Goal: Information Seeking & Learning: Learn about a topic

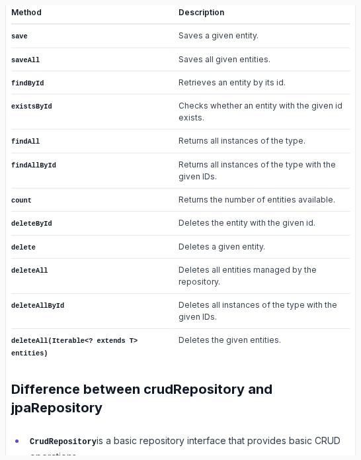
scroll to position [601, 0]
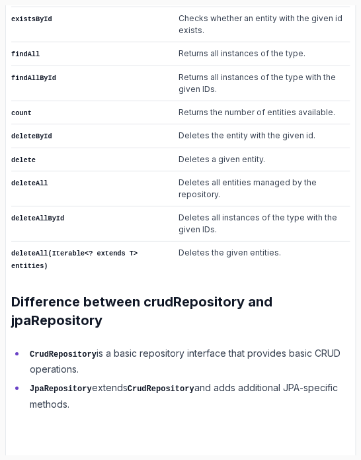
click at [130, 132] on td "deleteById" at bounding box center [90, 135] width 159 height 23
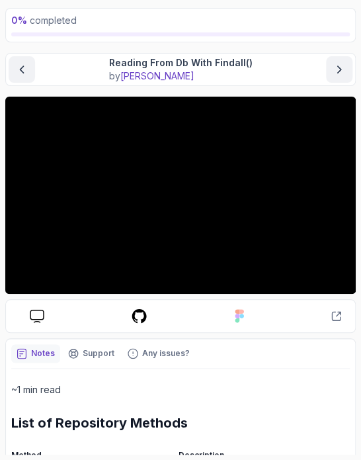
scroll to position [66, 0]
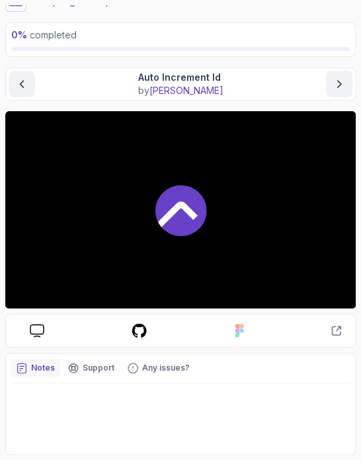
scroll to position [56, 0]
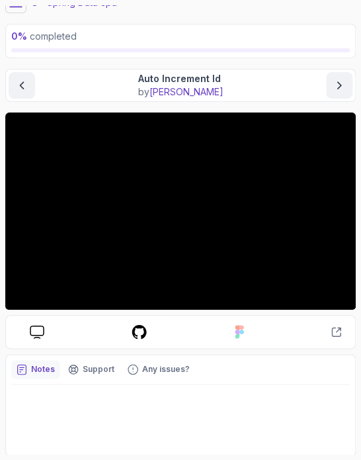
click at [15, 11] on button at bounding box center [15, 2] width 21 height 21
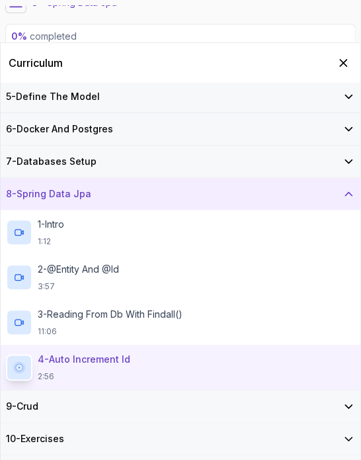
scroll to position [148, 0]
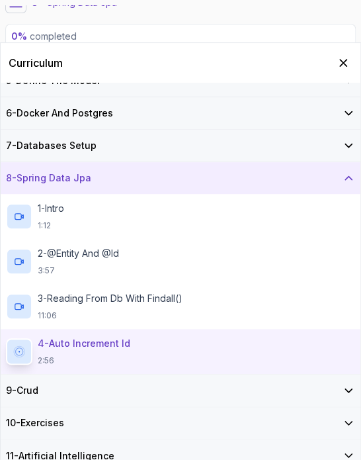
click at [107, 385] on div "9 - Crud" at bounding box center [180, 390] width 349 height 13
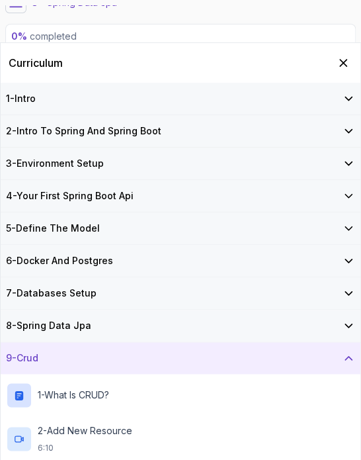
scroll to position [100, 0]
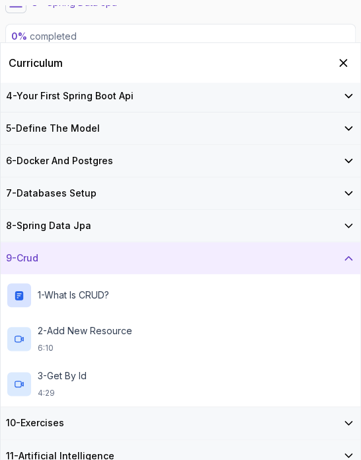
click at [122, 258] on div "9 - Crud" at bounding box center [180, 257] width 349 height 13
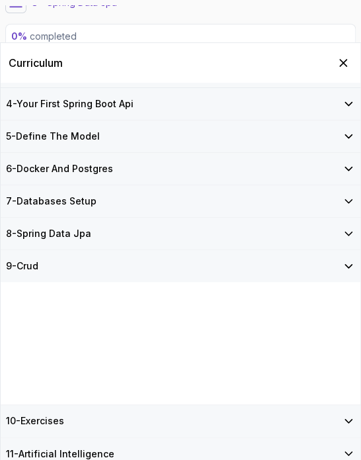
scroll to position [0, 0]
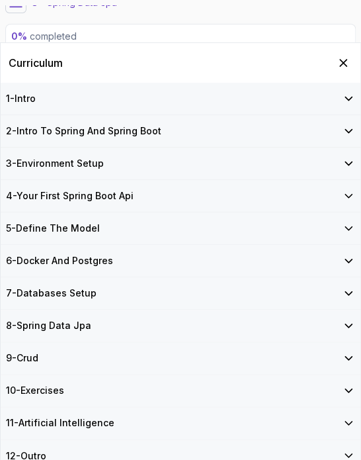
click at [108, 395] on div "10 - Exercises" at bounding box center [180, 390] width 349 height 13
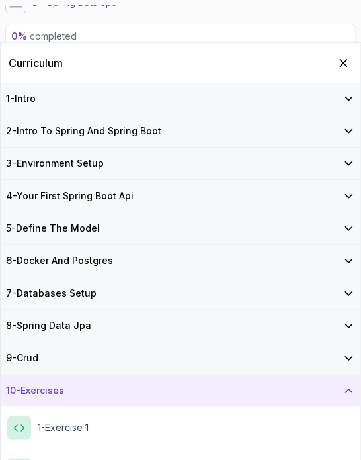
scroll to position [95, 0]
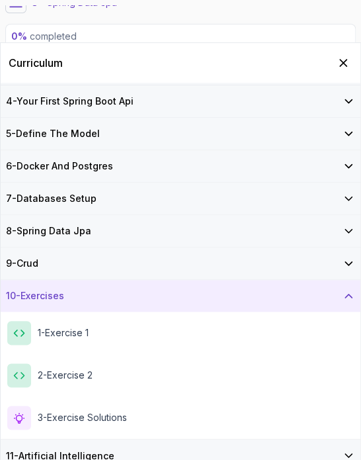
click at [106, 449] on h3 "11 - Artificial Intelligence" at bounding box center [60, 455] width 109 height 13
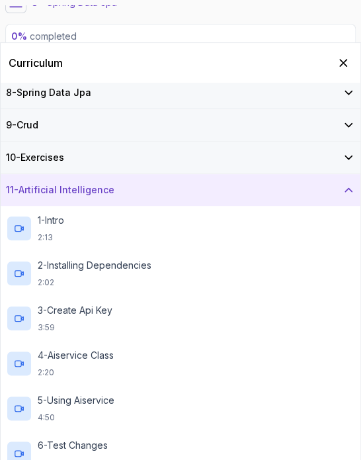
scroll to position [280, 0]
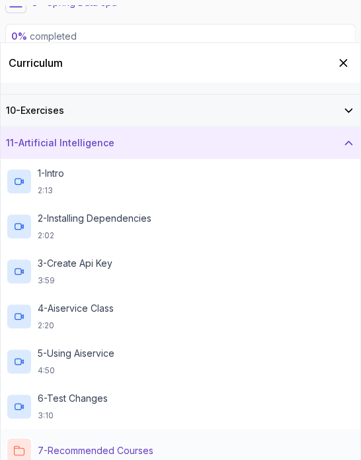
click at [95, 449] on p "7 - Recommended Courses" at bounding box center [96, 449] width 116 height 13
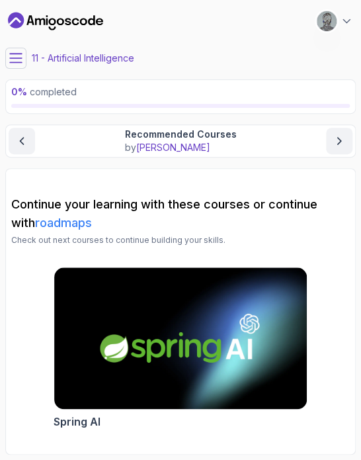
click at [11, 52] on icon at bounding box center [15, 58] width 13 height 13
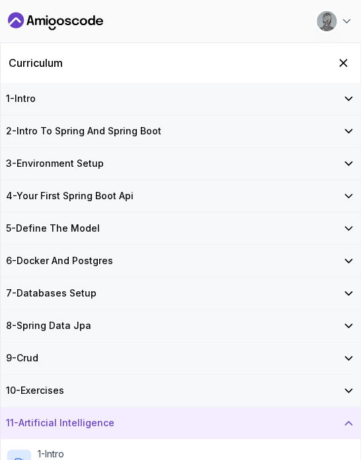
click at [58, 358] on div "9 - Crud" at bounding box center [180, 357] width 349 height 13
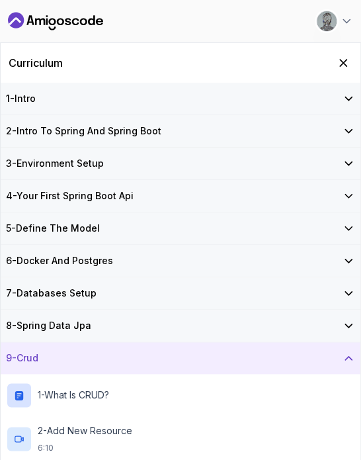
scroll to position [100, 0]
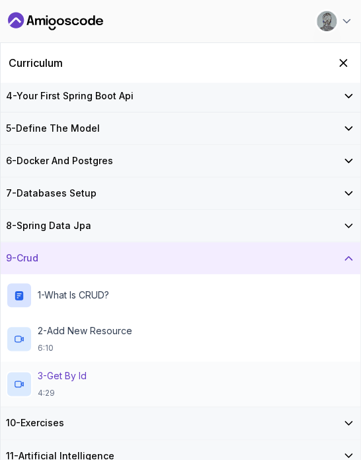
click at [50, 388] on p "4:29" at bounding box center [62, 393] width 49 height 11
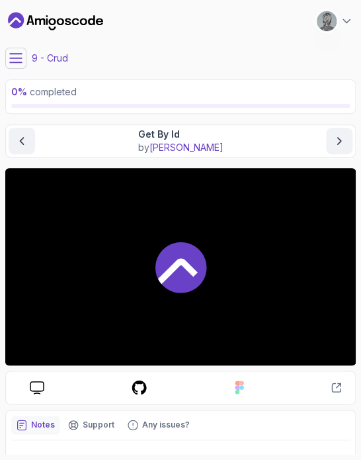
click at [15, 72] on main "My Courses Spring Boot for Beginners 0 Points 1 [PERSON_NAME] Software Engineer…" at bounding box center [180, 229] width 351 height 449
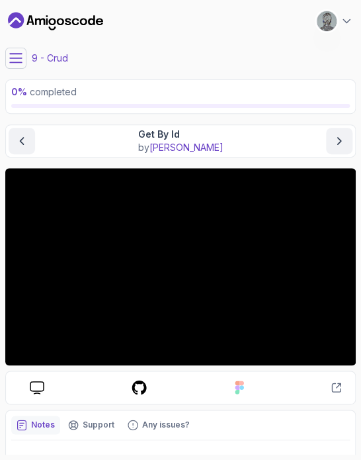
click at [17, 60] on icon at bounding box center [15, 58] width 13 height 13
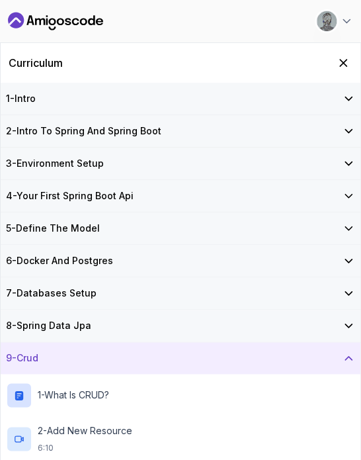
click at [54, 322] on h3 "8 - Spring Data Jpa" at bounding box center [48, 325] width 85 height 13
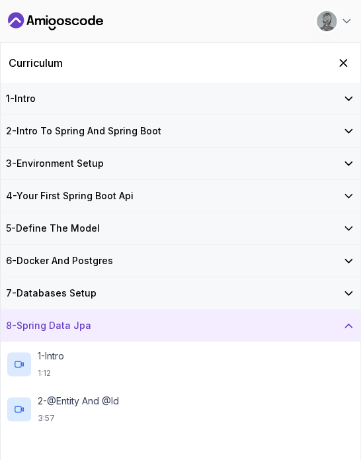
scroll to position [148, 0]
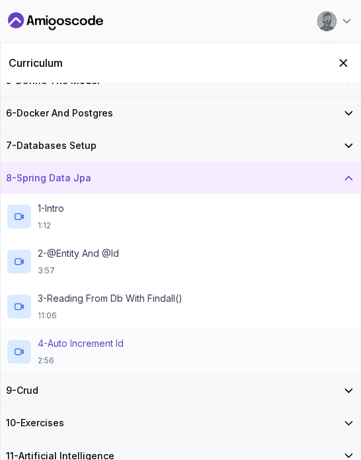
click at [64, 348] on p "4 - Auto Increment Id" at bounding box center [81, 343] width 86 height 13
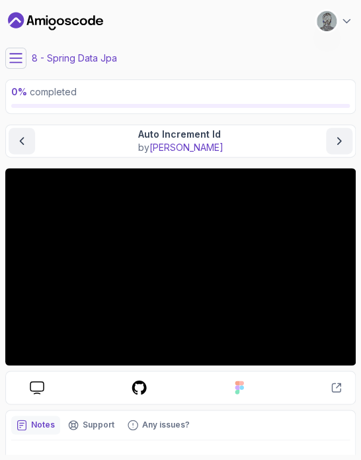
click at [20, 61] on icon at bounding box center [15, 58] width 13 height 13
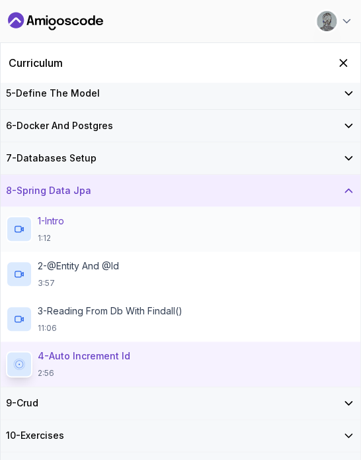
scroll to position [147, 0]
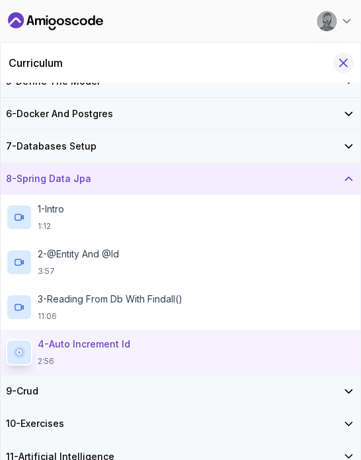
click at [338, 62] on icon "Hide Curriculum for mobile" at bounding box center [343, 63] width 15 height 15
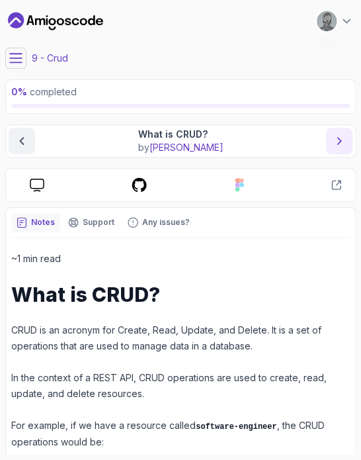
click at [340, 138] on icon "next content" at bounding box center [339, 140] width 13 height 13
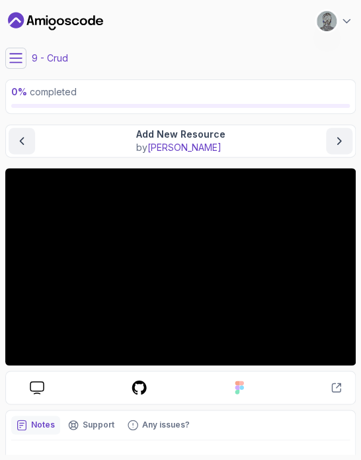
click at [19, 58] on icon at bounding box center [16, 58] width 12 height 9
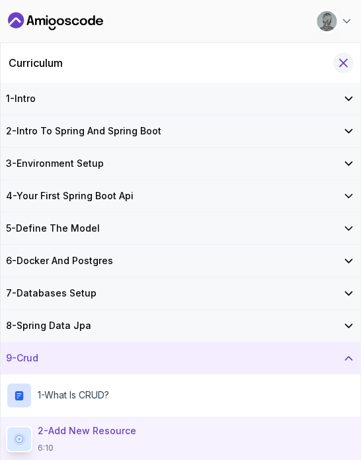
click at [344, 56] on icon "Hide Curriculum for mobile" at bounding box center [343, 63] width 15 height 15
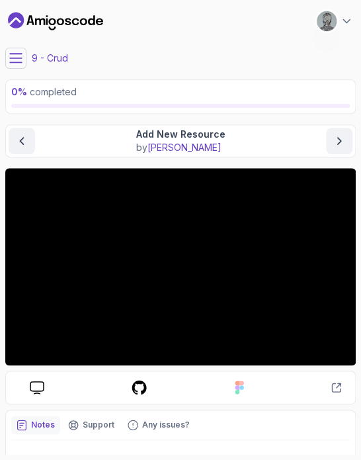
click at [24, 63] on button at bounding box center [15, 58] width 21 height 21
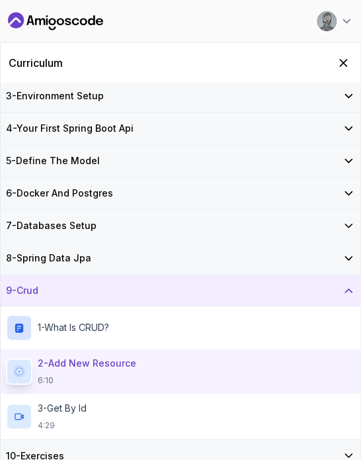
scroll to position [100, 0]
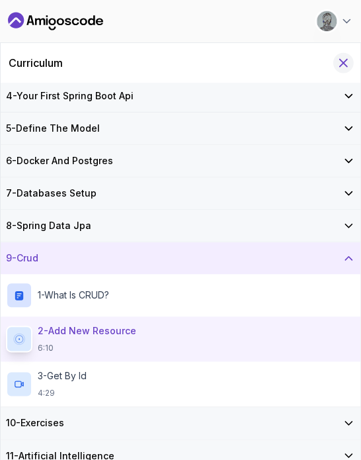
click at [340, 58] on icon "Hide Curriculum for mobile" at bounding box center [343, 63] width 15 height 15
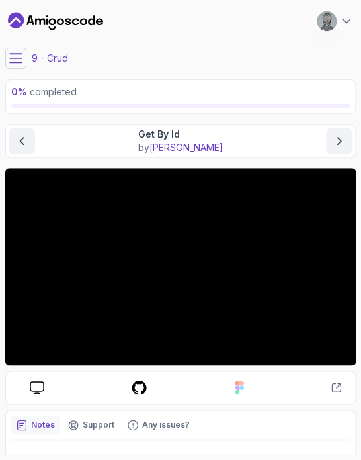
click at [20, 52] on icon at bounding box center [15, 58] width 13 height 13
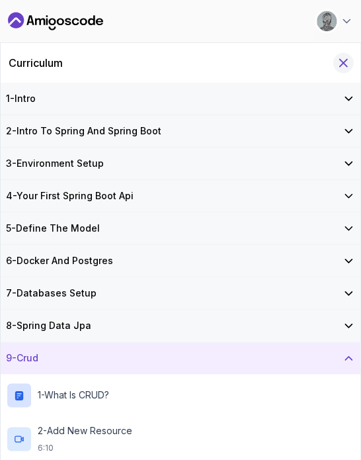
click at [341, 63] on icon "Hide Curriculum for mobile" at bounding box center [343, 63] width 15 height 15
